Goal: Check status: Check status

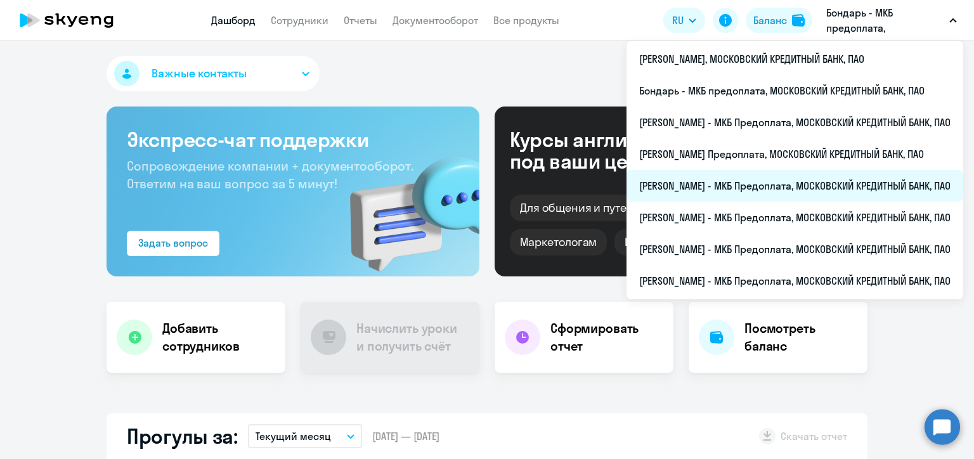
click at [705, 188] on li "[PERSON_NAME] - МКБ Предоплата, МОСКОВСКИЙ КРЕДИТНЫЙ БАНК, ПАО" at bounding box center [795, 186] width 337 height 32
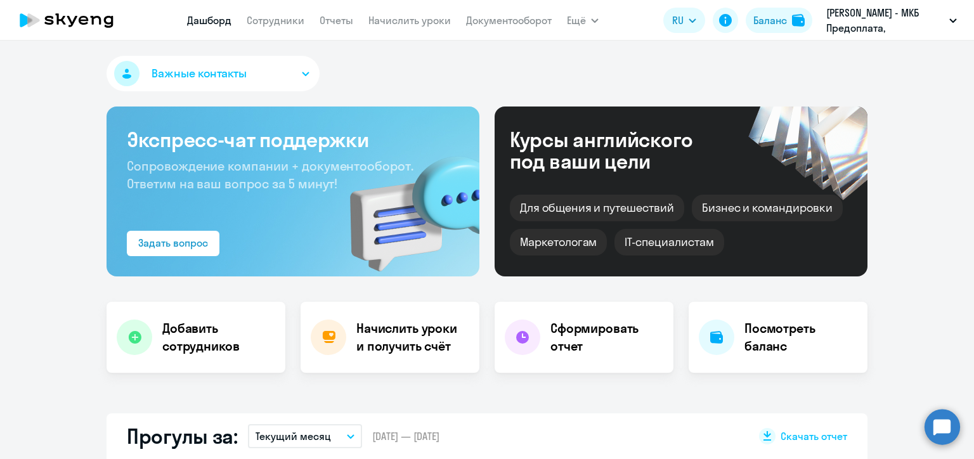
scroll to position [254, 0]
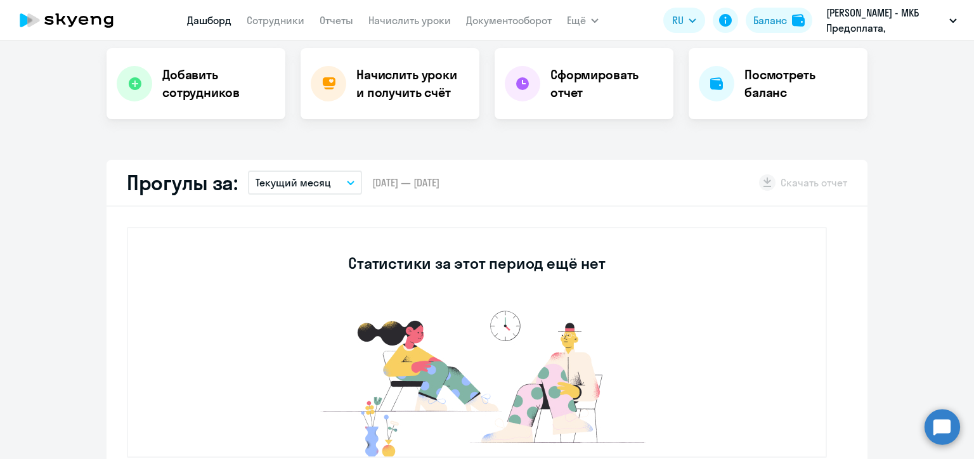
click at [315, 186] on p "Текущий месяц" at bounding box center [293, 182] width 75 height 15
select select "30"
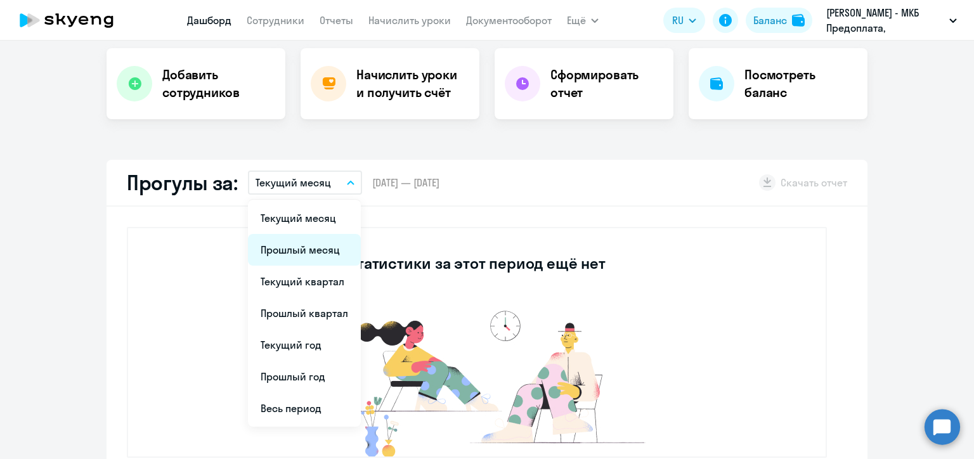
click at [317, 250] on li "Прошлый месяц" at bounding box center [304, 250] width 113 height 32
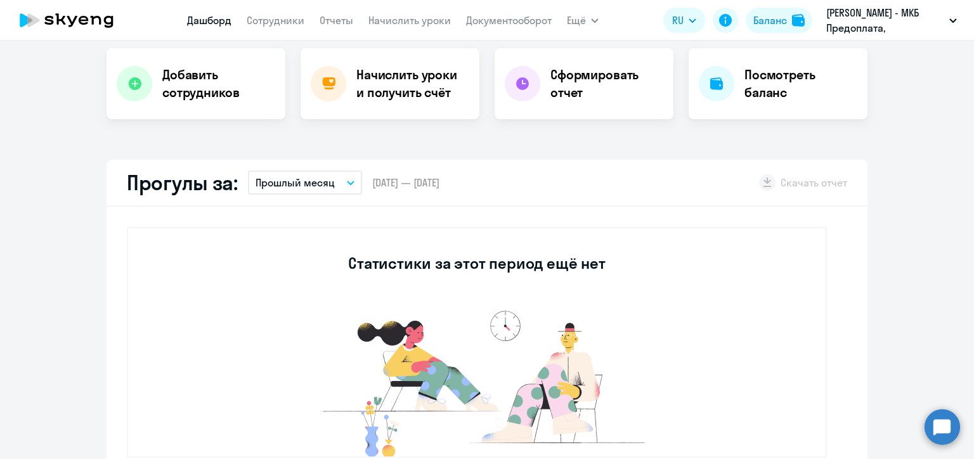
scroll to position [317, 0]
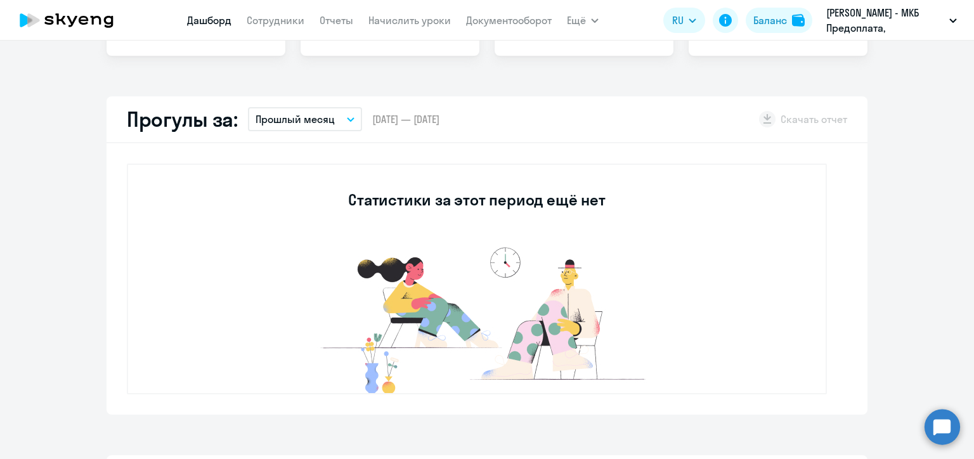
click at [315, 117] on p "Прошлый месяц" at bounding box center [295, 119] width 79 height 15
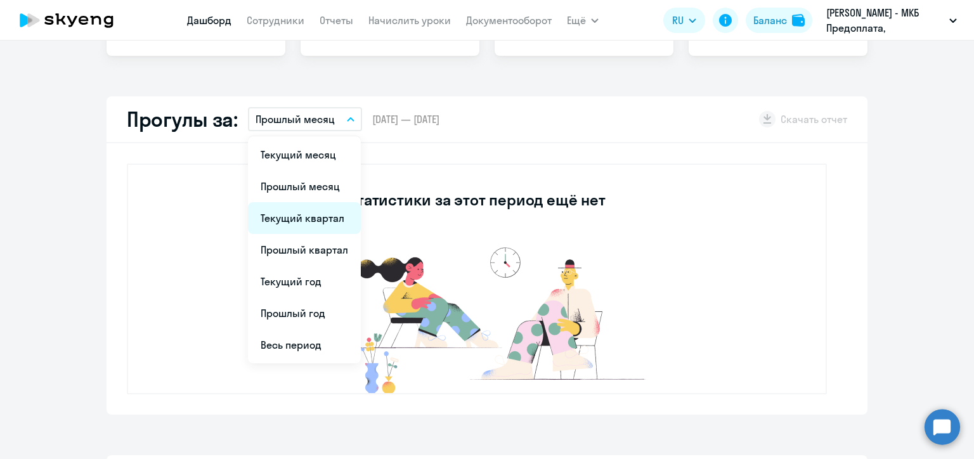
click at [331, 217] on li "Текущий квартал" at bounding box center [304, 218] width 113 height 32
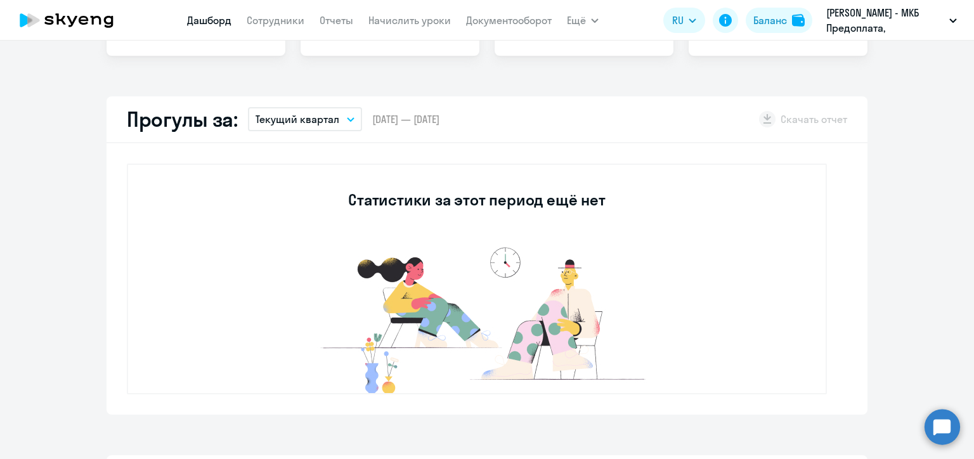
click at [304, 125] on p "Текущий квартал" at bounding box center [298, 119] width 84 height 15
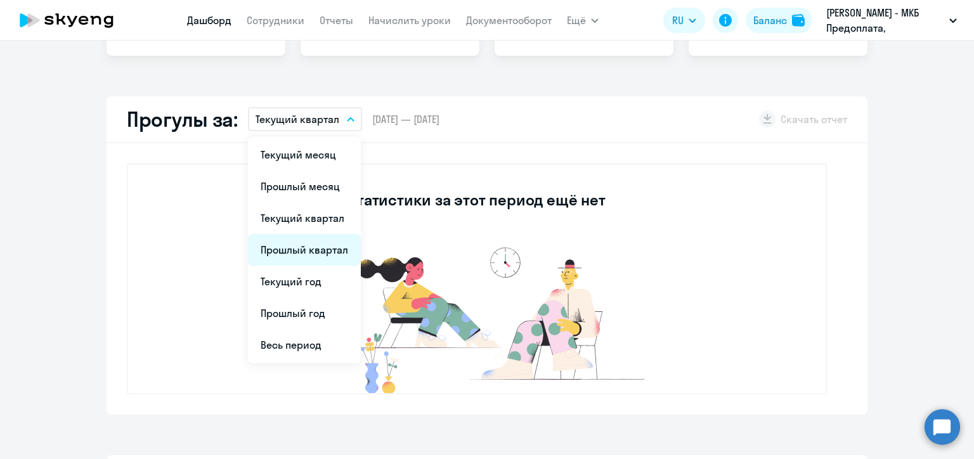
click at [311, 253] on li "Прошлый квартал" at bounding box center [304, 250] width 113 height 32
